Goal: Transaction & Acquisition: Purchase product/service

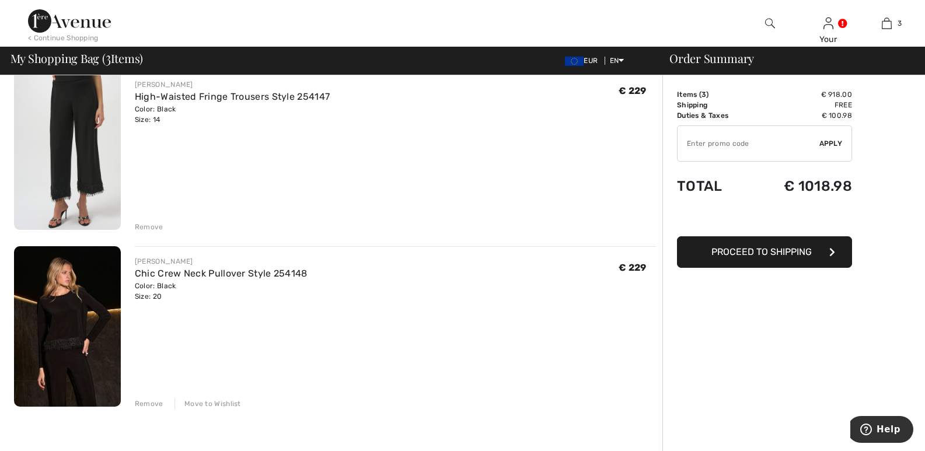
scroll to position [283, 0]
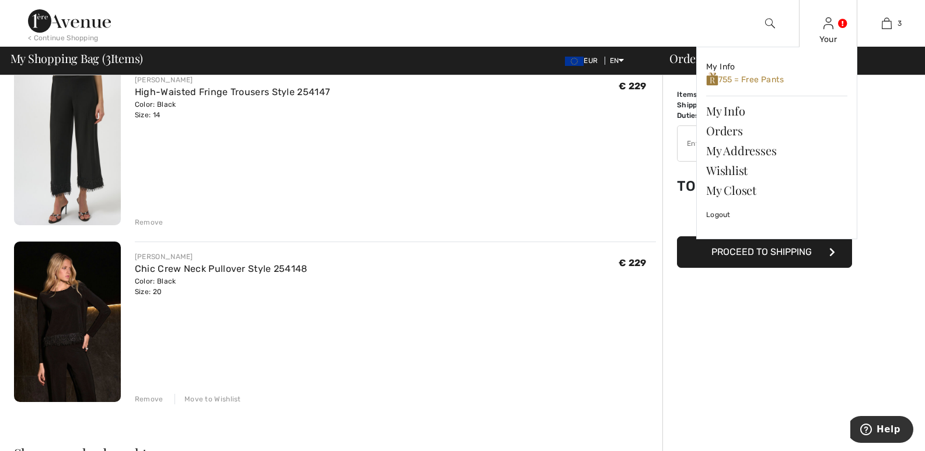
click at [828, 22] on img at bounding box center [828, 23] width 10 height 14
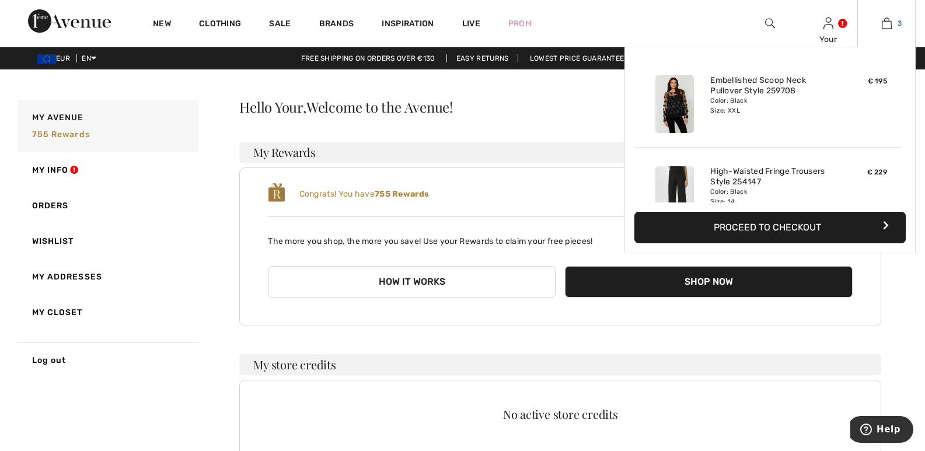
click at [896, 28] on link "3" at bounding box center [886, 23] width 57 height 14
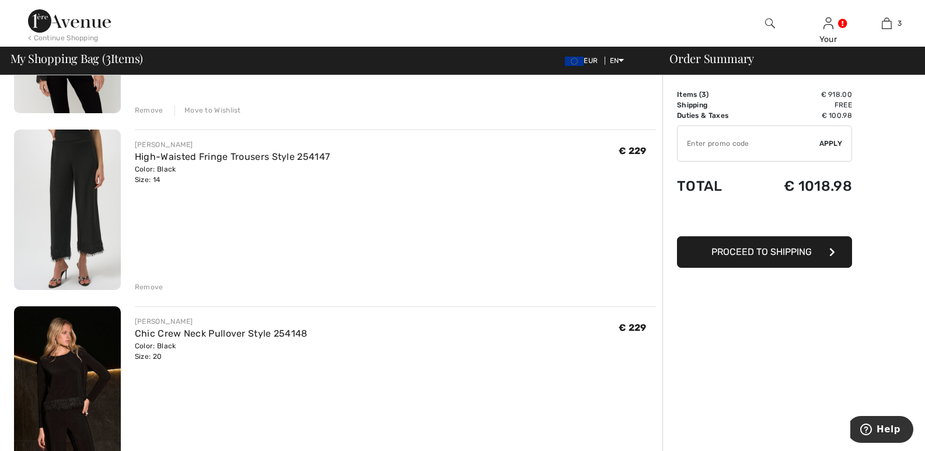
scroll to position [242, 0]
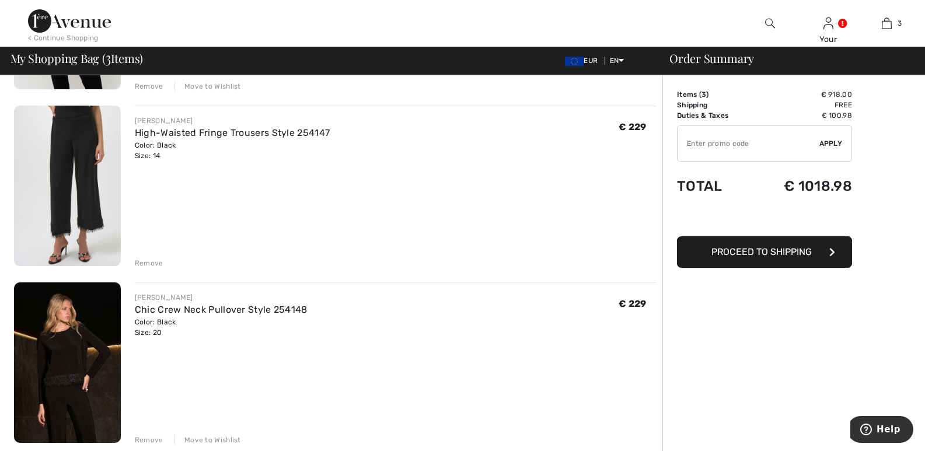
click at [162, 329] on div "Color: Black Size: 20" at bounding box center [221, 327] width 173 height 21
click at [155, 438] on div "Remove" at bounding box center [149, 440] width 29 height 11
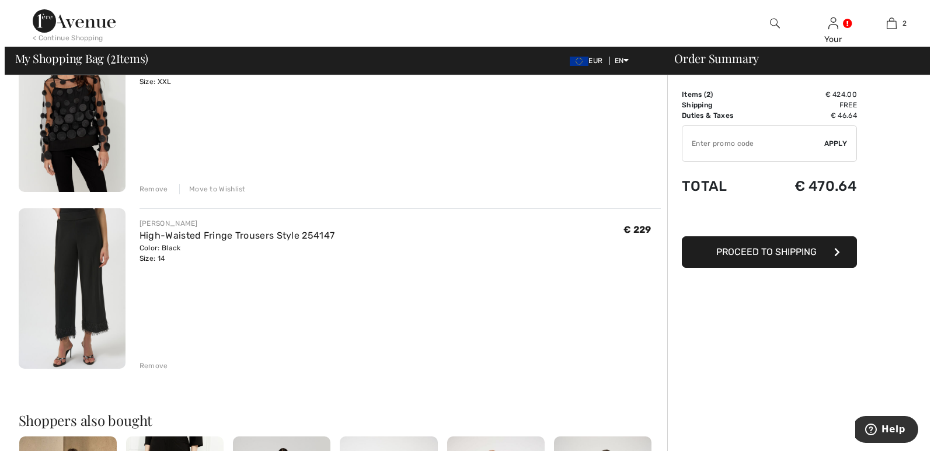
scroll to position [102, 0]
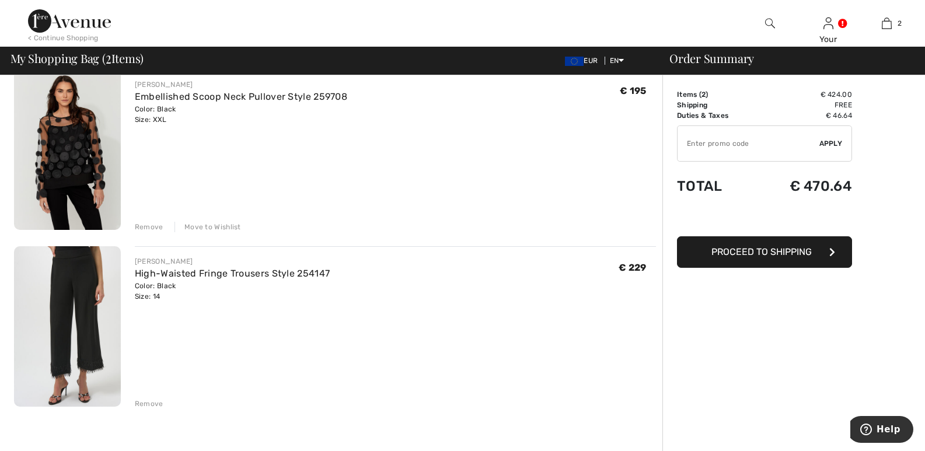
click at [767, 20] on img at bounding box center [770, 23] width 10 height 14
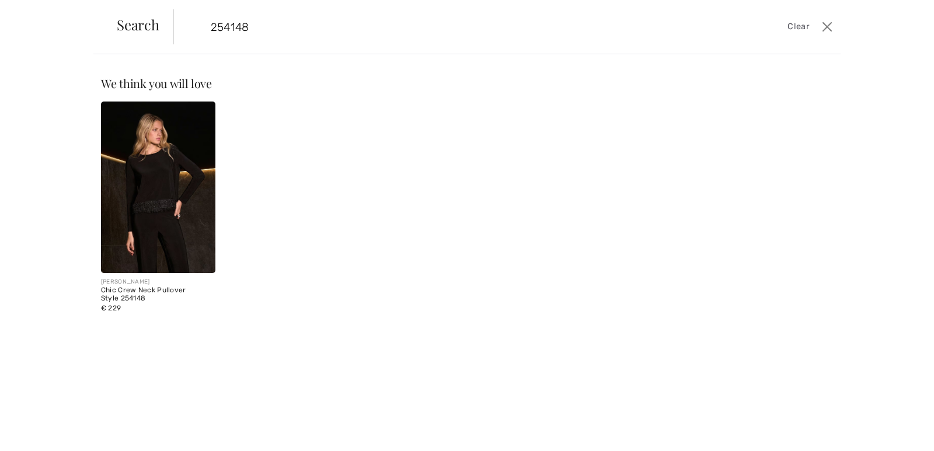
type input "254148"
click at [130, 174] on img at bounding box center [158, 188] width 114 height 172
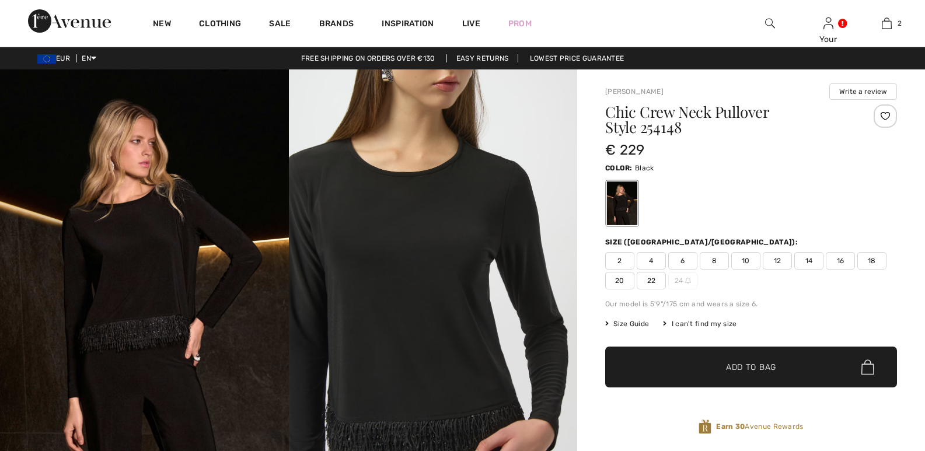
click at [871, 258] on span "18" at bounding box center [871, 261] width 29 height 18
click at [798, 370] on span "✔ Added to Bag Add to Bag" at bounding box center [751, 367] width 292 height 41
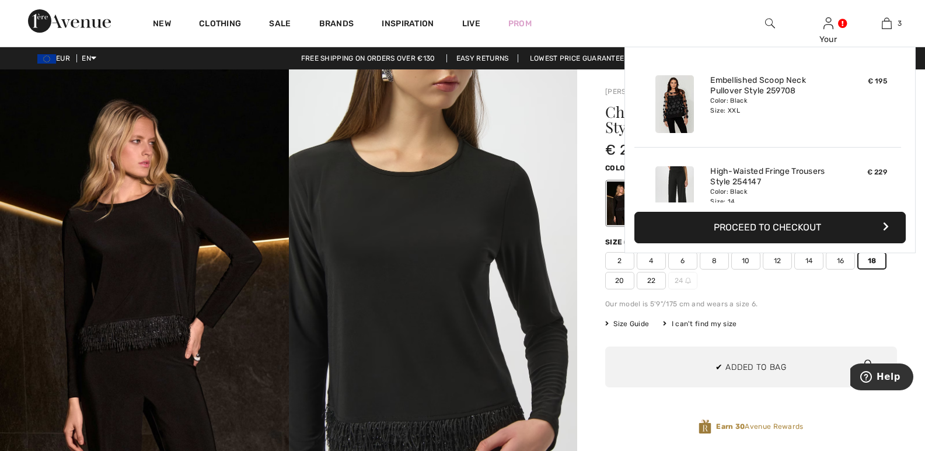
scroll to position [127, 0]
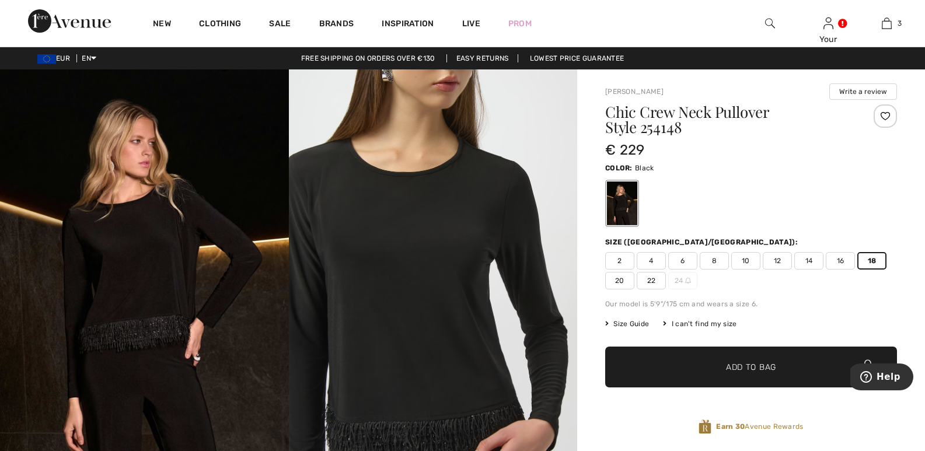
click at [775, 368] on span "Add to Bag" at bounding box center [751, 367] width 50 height 12
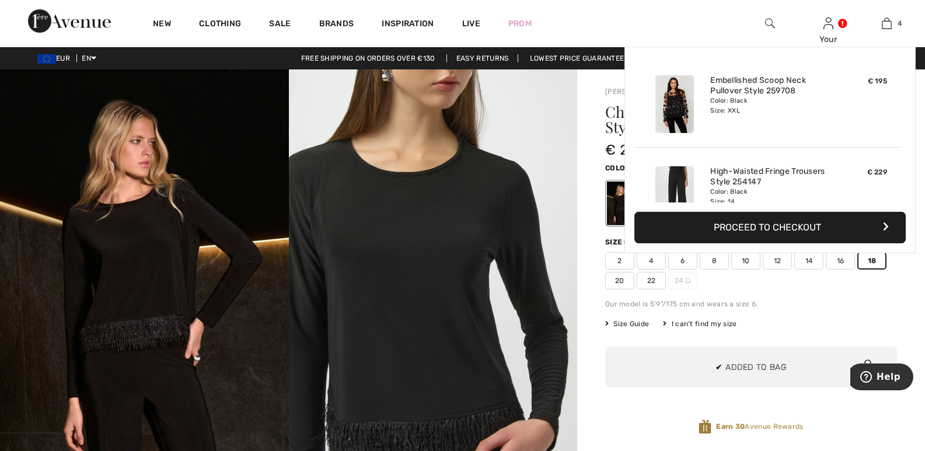
scroll to position [218, 0]
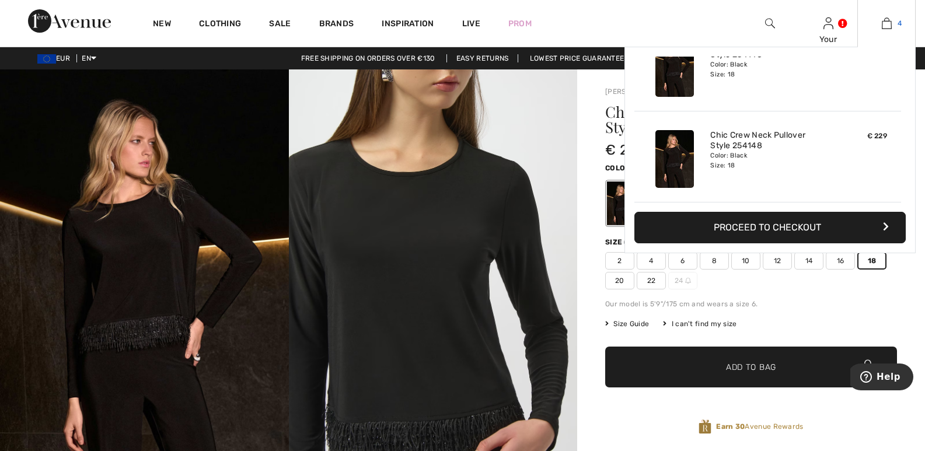
click at [890, 22] on img at bounding box center [887, 23] width 10 height 14
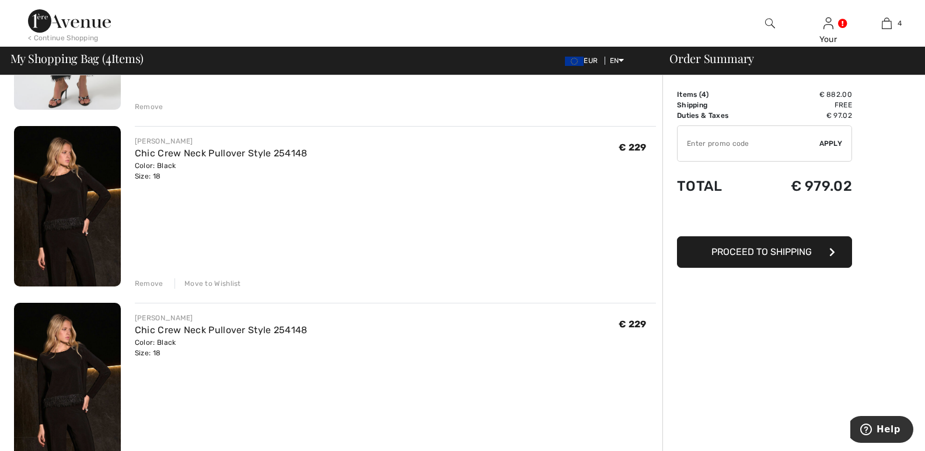
click at [150, 282] on div "Remove" at bounding box center [149, 283] width 29 height 11
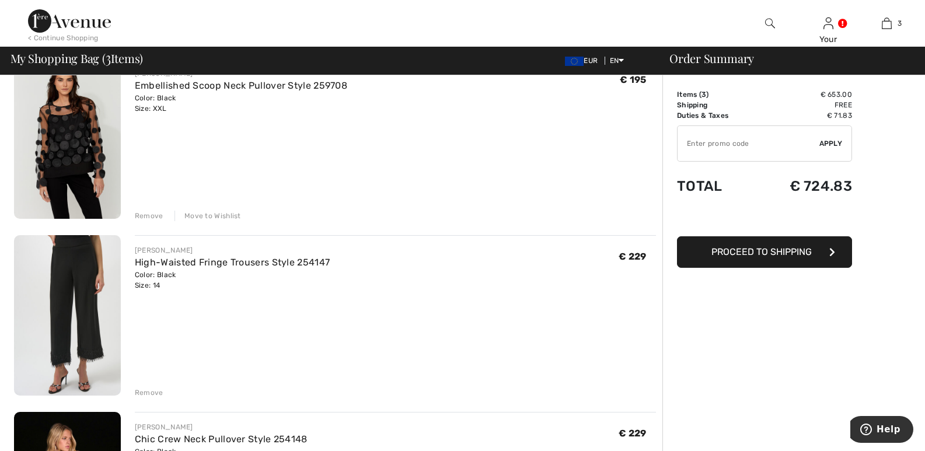
scroll to position [109, 0]
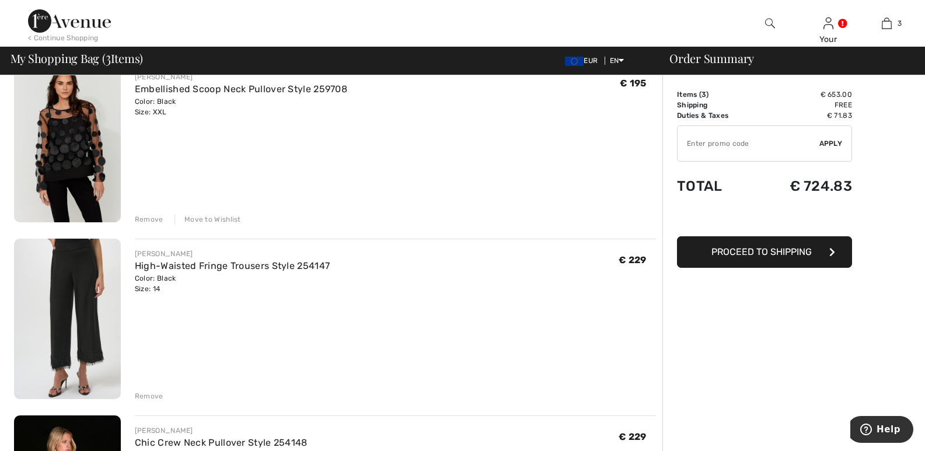
click at [790, 248] on span "Proceed to Shipping" at bounding box center [761, 251] width 100 height 11
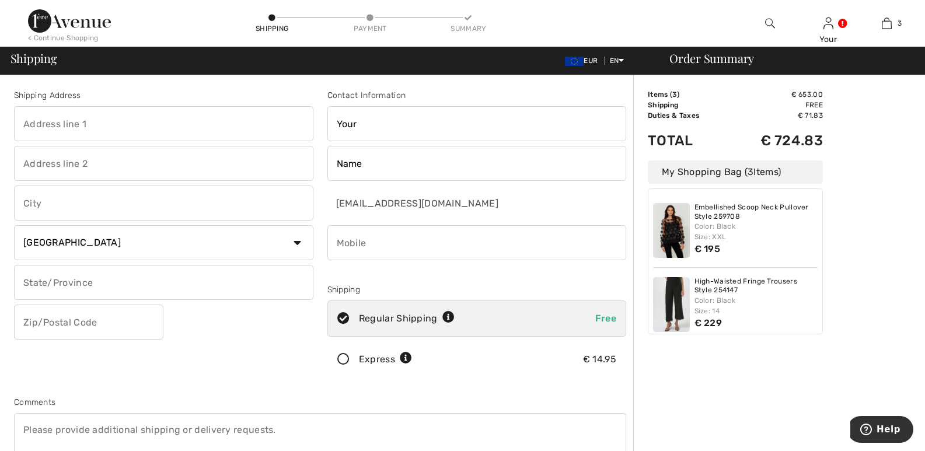
click at [358, 123] on input "Your" at bounding box center [476, 123] width 299 height 35
type input "Y"
type input "[PERSON_NAME]"
type input "[STREET_ADDRESS]"
type input "Arzachena, [GEOGRAPHIC_DATA]"
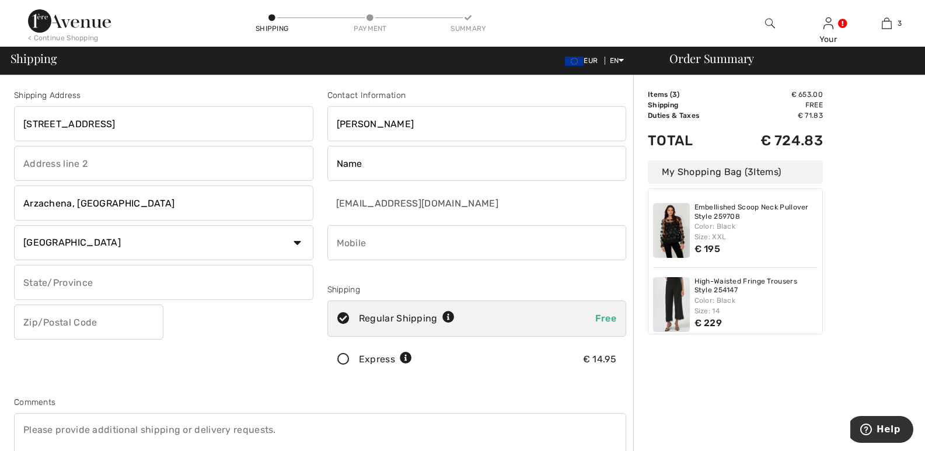
type input "Sassari"
type input "07021"
type input "3356892921"
type input "[PERSON_NAME]"
click at [345, 150] on input "Name" at bounding box center [476, 163] width 299 height 35
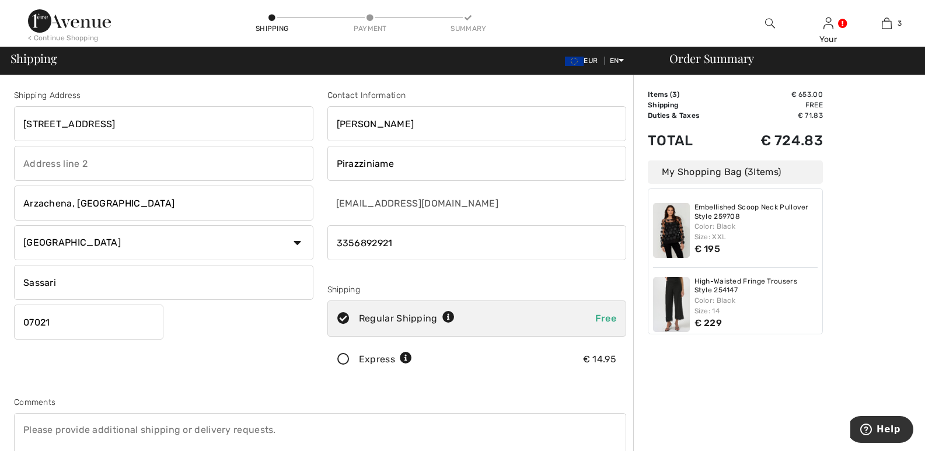
click at [400, 164] on input "Pirazziniame" at bounding box center [476, 163] width 299 height 35
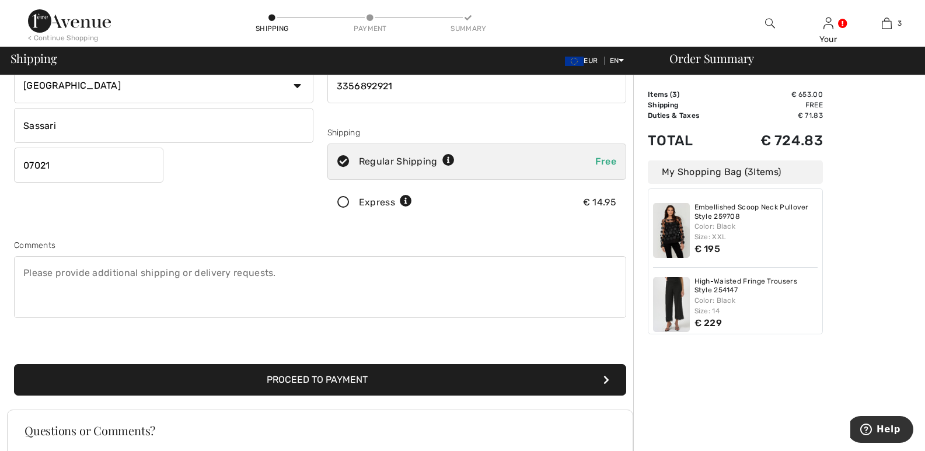
scroll to position [148, 0]
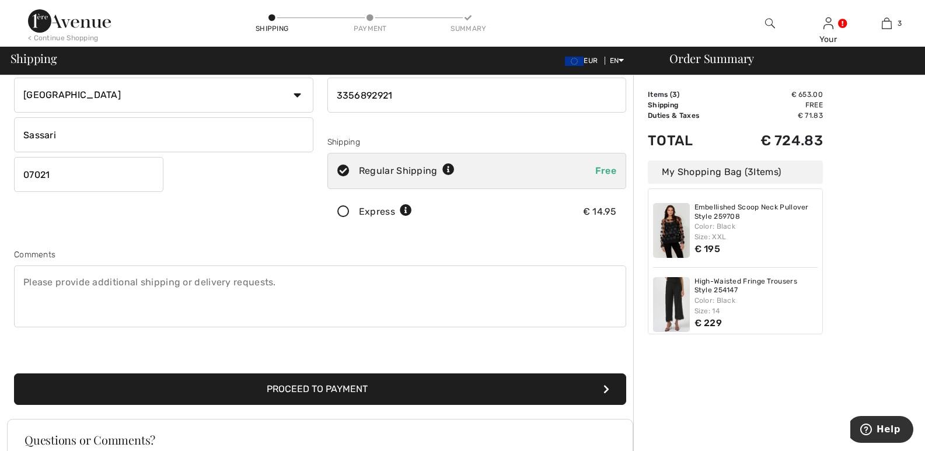
type input "Pirazzini"
click at [376, 387] on button "Proceed to Payment" at bounding box center [320, 389] width 612 height 32
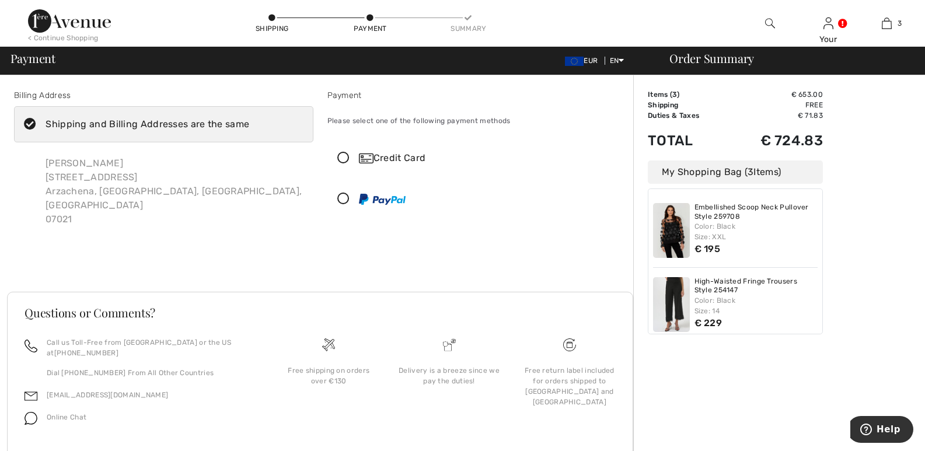
click at [340, 158] on icon at bounding box center [343, 158] width 31 height 12
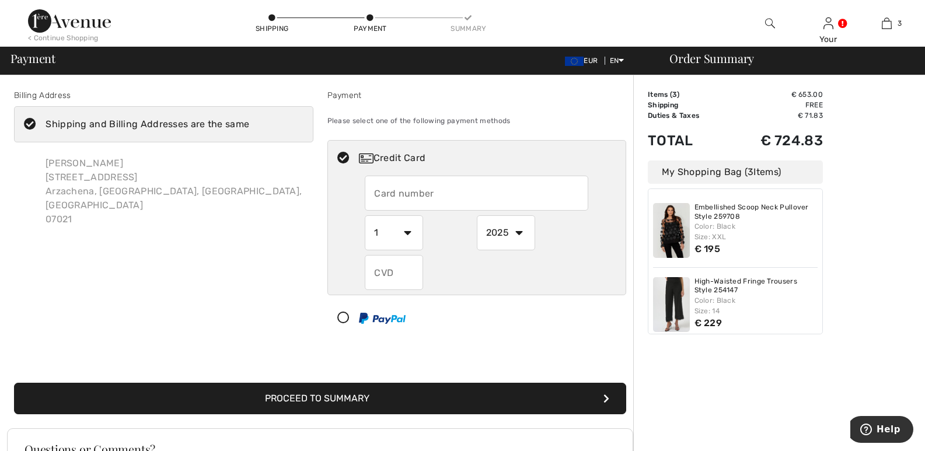
click at [379, 193] on input "text" at bounding box center [476, 193] width 223 height 35
type input "5333172000261903"
select select "8"
select select "2030"
type input "313"
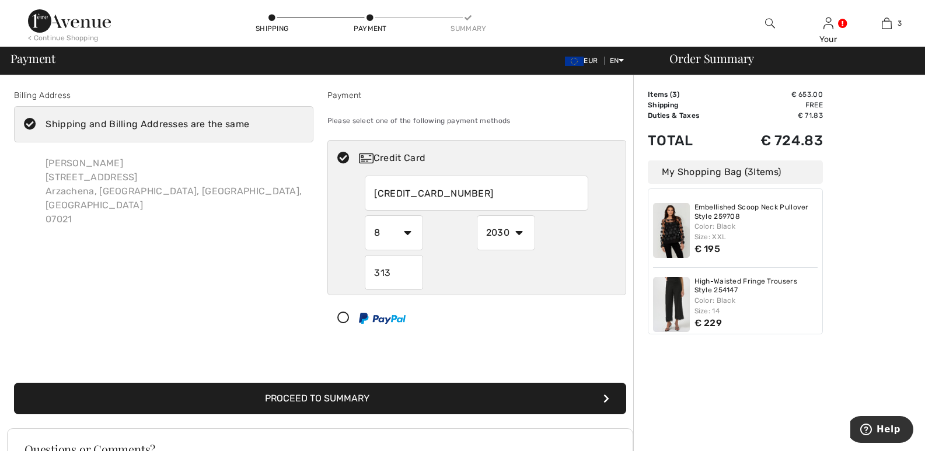
click at [344, 390] on button "Proceed to Summary" at bounding box center [320, 399] width 612 height 32
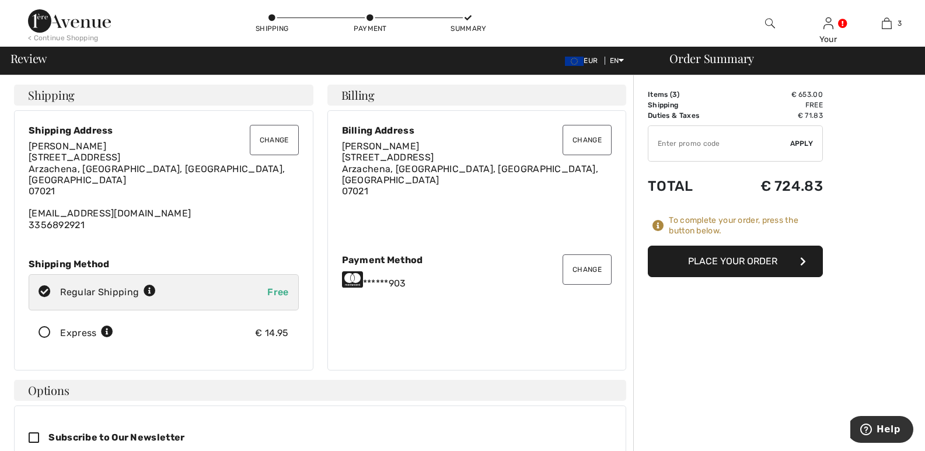
click at [746, 262] on button "Place Your Order" at bounding box center [735, 262] width 175 height 32
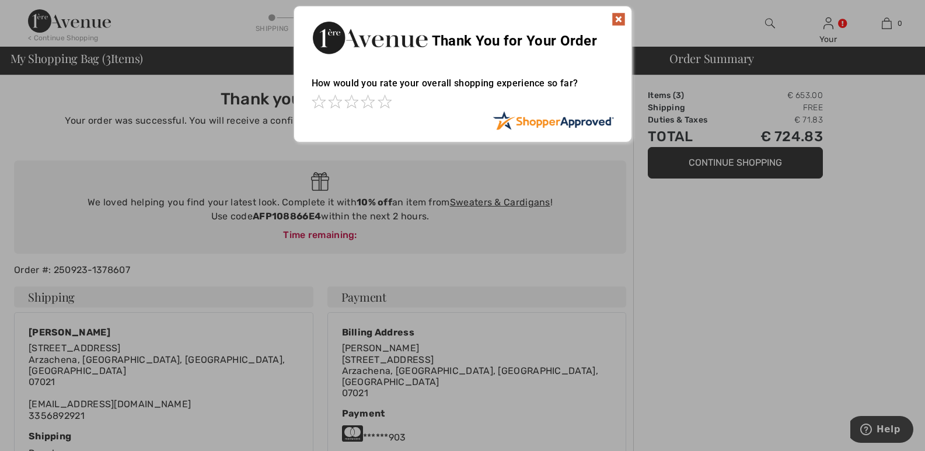
click at [615, 15] on img at bounding box center [618, 19] width 14 height 14
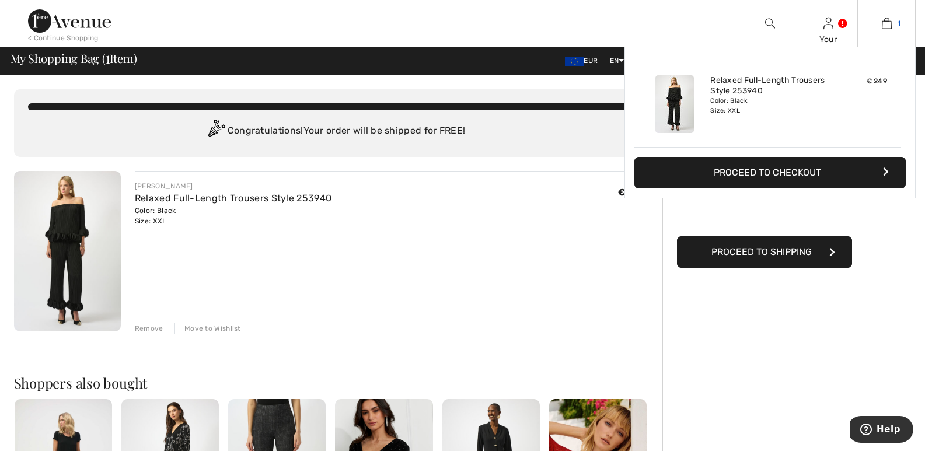
click at [886, 21] on img at bounding box center [887, 23] width 10 height 14
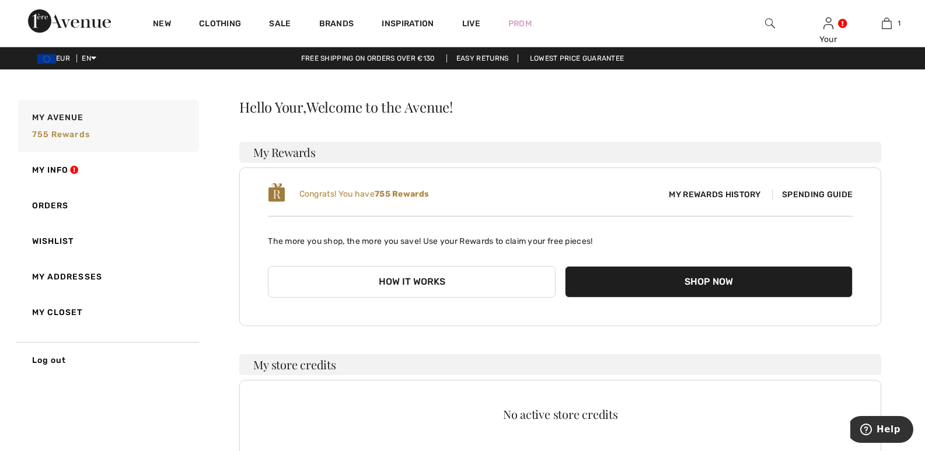
click at [714, 277] on button "Shop Now" at bounding box center [709, 282] width 288 height 32
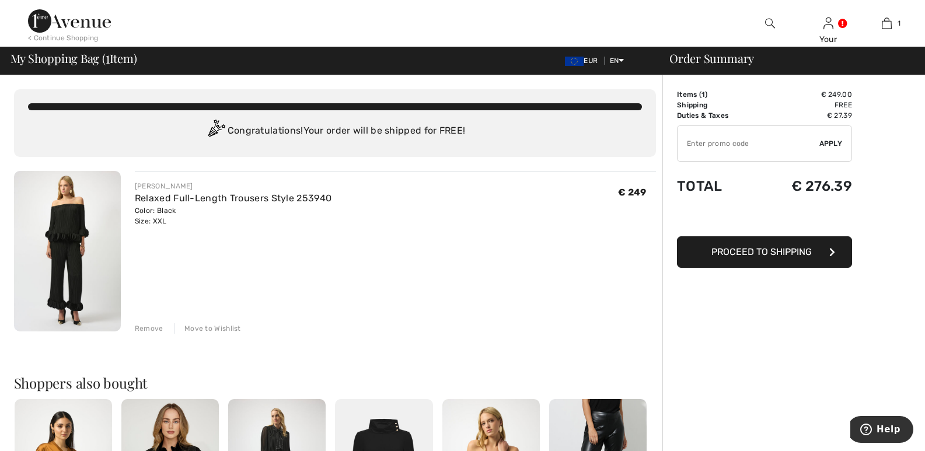
click at [154, 324] on div "Remove" at bounding box center [149, 328] width 29 height 11
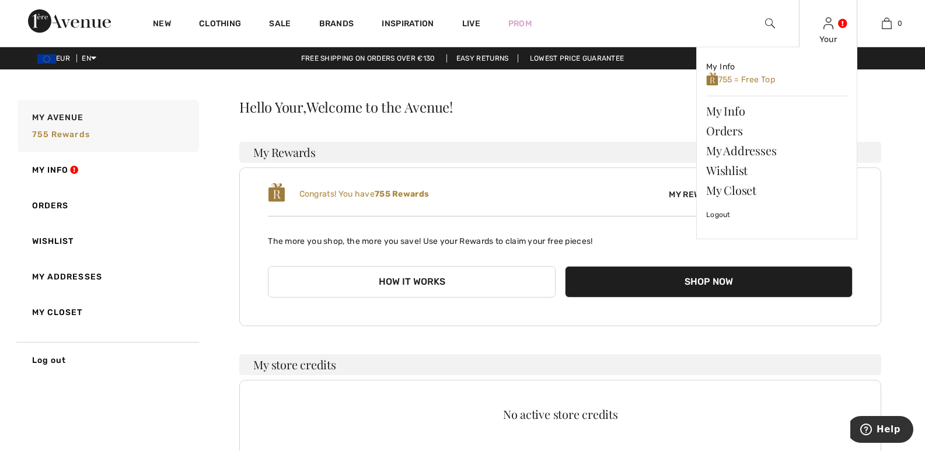
click at [834, 26] on div "Your My Info 755 = Free Top My Info Orders My Addresses Wishlist My Closet Logo…" at bounding box center [828, 23] width 58 height 47
click at [828, 31] on div "Your My Info 755 = Free Top My Info Orders My Addresses Wishlist My Closet Logo…" at bounding box center [828, 23] width 58 height 47
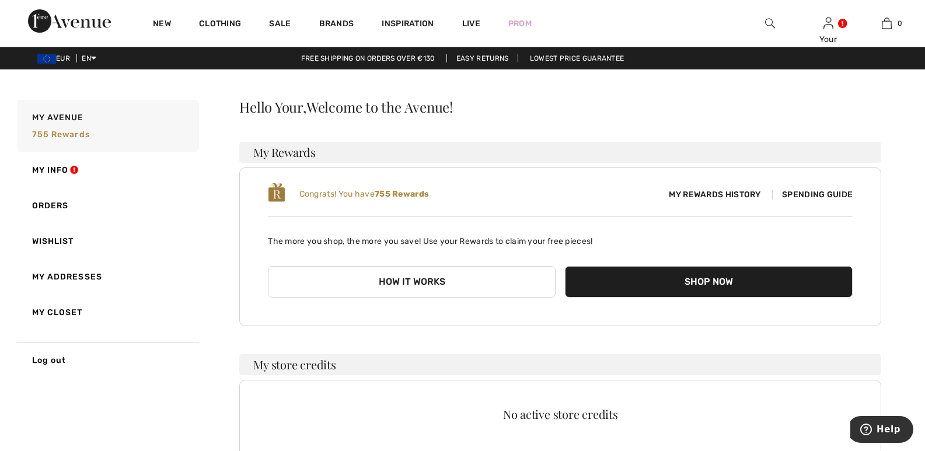
click at [400, 281] on button "How it works" at bounding box center [412, 282] width 288 height 32
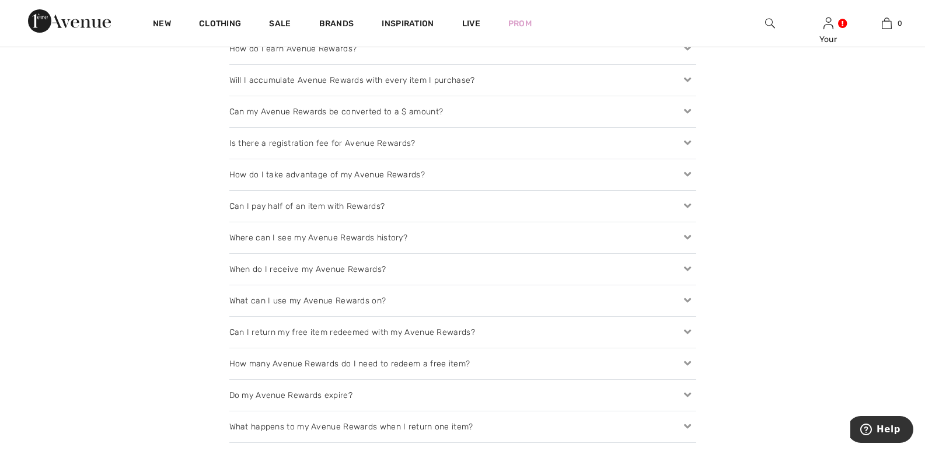
scroll to position [1228, 0]
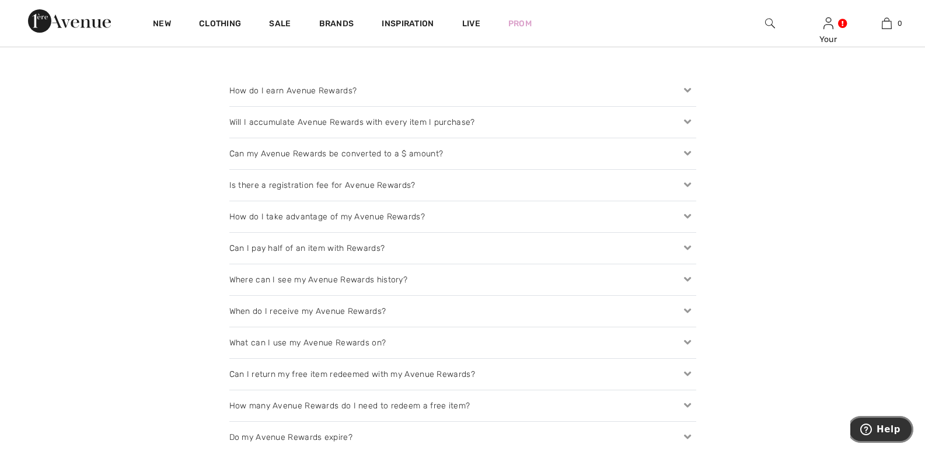
click at [880, 425] on span "Help" at bounding box center [888, 429] width 24 height 11
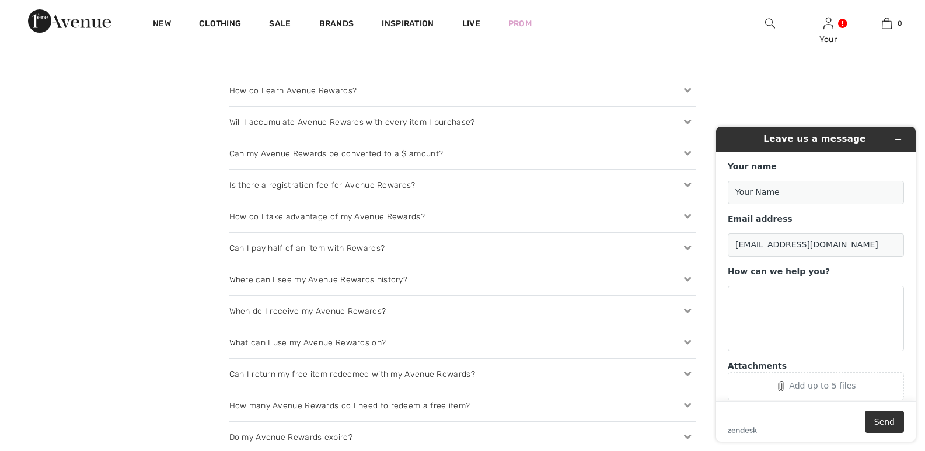
scroll to position [0, 0]
click at [760, 189] on input "Your Name" at bounding box center [816, 192] width 176 height 23
click at [757, 193] on input "Your Name" at bounding box center [816, 192] width 176 height 23
click at [813, 182] on input "Your Name" at bounding box center [816, 192] width 176 height 23
click at [774, 185] on input "Your Name" at bounding box center [816, 192] width 176 height 23
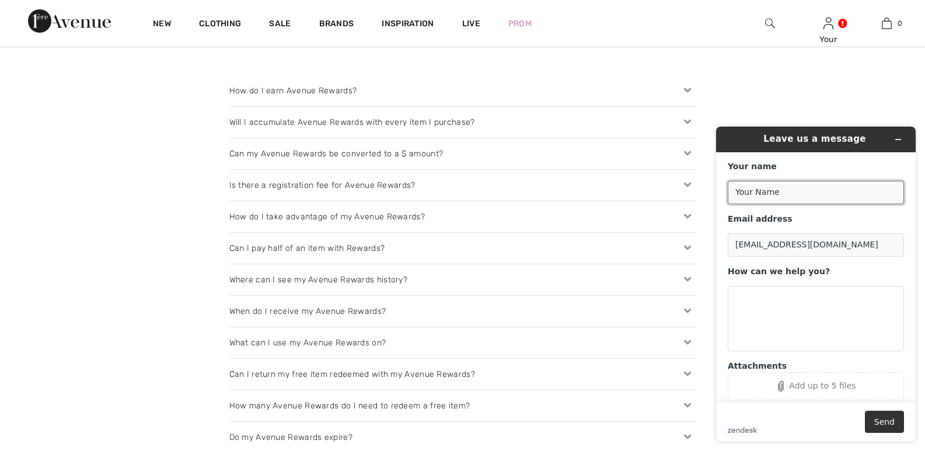
click at [776, 189] on input "Your Name" at bounding box center [816, 192] width 176 height 23
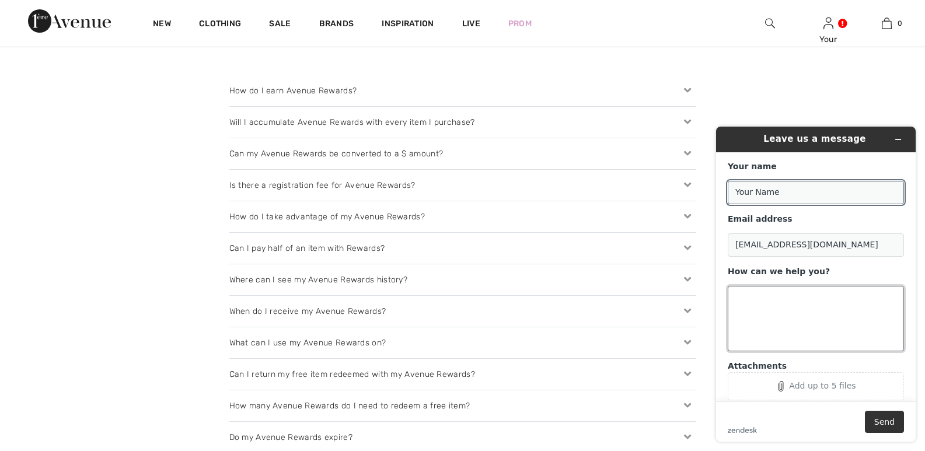
click at [735, 305] on textarea "How can we help you?" at bounding box center [816, 318] width 176 height 65
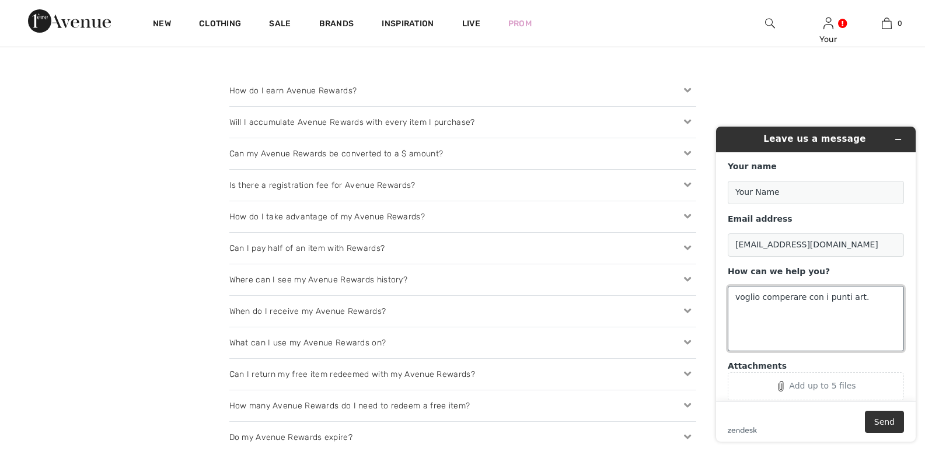
click at [820, 300] on textarea "voglio comperare con i punti art." at bounding box center [816, 318] width 176 height 65
click at [877, 295] on textarea "voglio comperare con i miei punti art." at bounding box center [816, 318] width 176 height 65
click at [737, 328] on textarea "voglio comperare con i miei punti art. 253940" at bounding box center [816, 318] width 176 height 65
click at [776, 307] on textarea "voglio comperare con i miei punti art. 253940" at bounding box center [816, 318] width 176 height 65
type textarea "voglio comperare con i miei punti art. 253940 potete farlo"
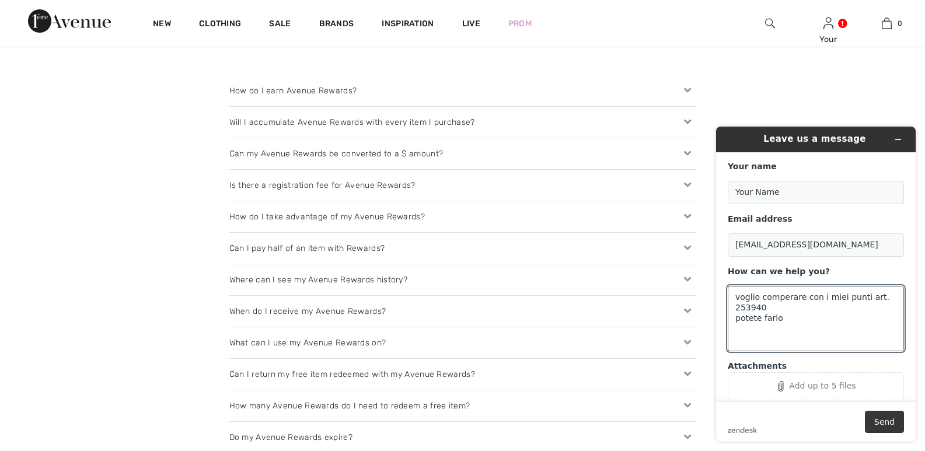
click at [893, 416] on button "Send" at bounding box center [884, 422] width 39 height 22
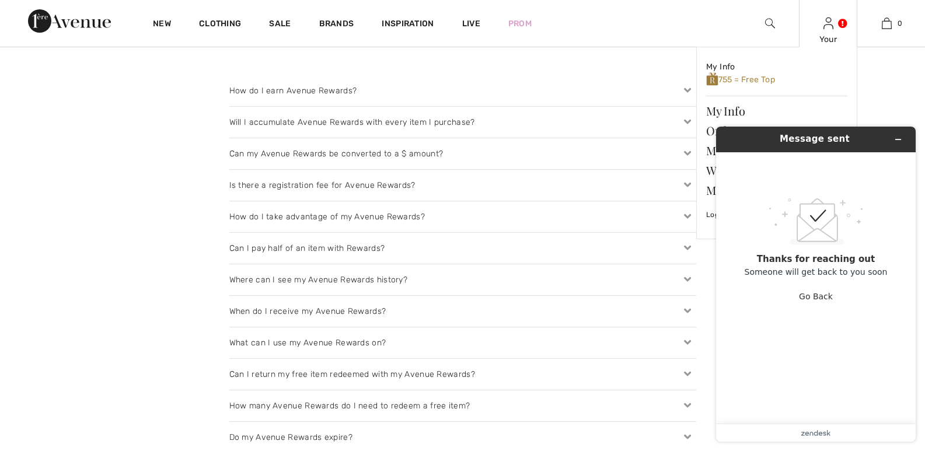
click at [825, 27] on img at bounding box center [828, 23] width 10 height 14
